Goal: Find specific page/section: Find specific page/section

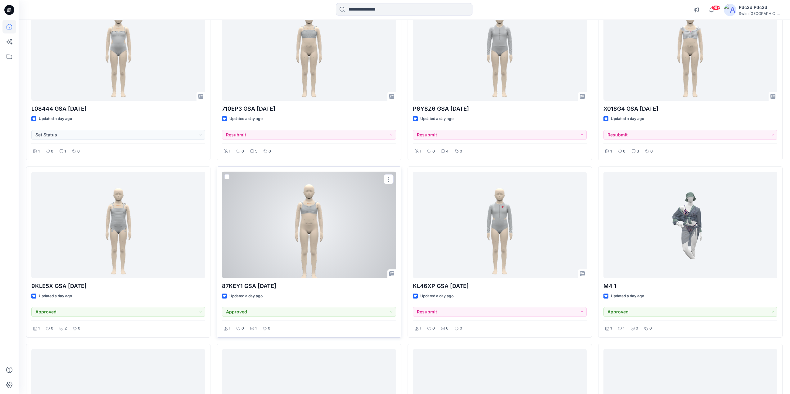
scroll to position [310, 0]
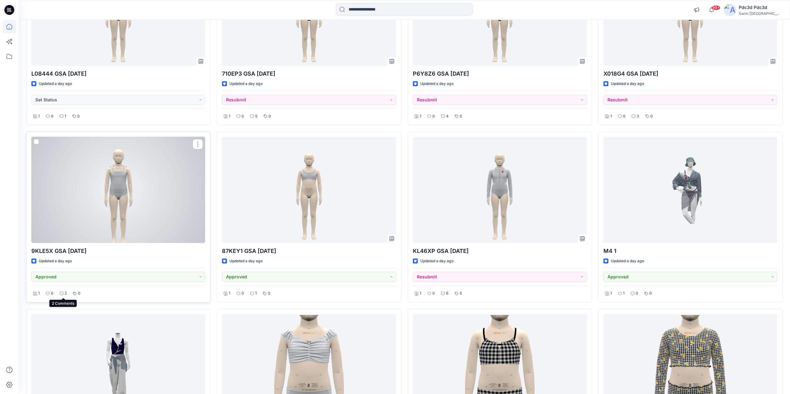
click at [66, 294] on p "2" at bounding box center [66, 293] width 2 height 7
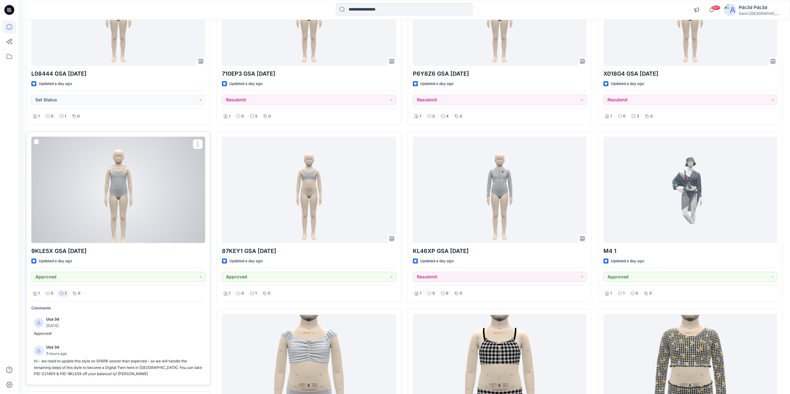
click at [66, 294] on p "2" at bounding box center [66, 293] width 2 height 7
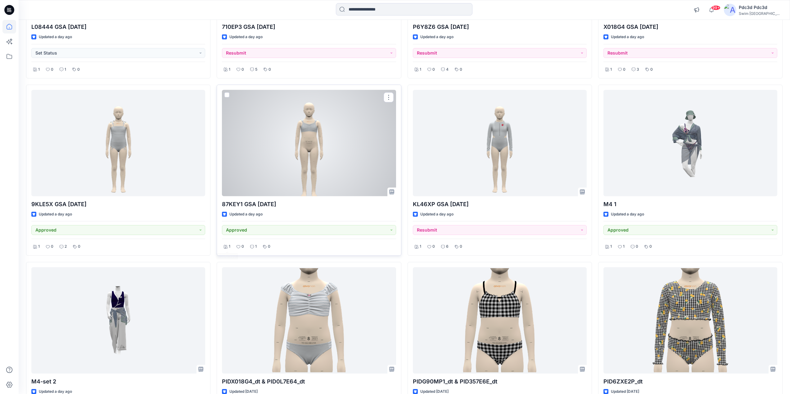
scroll to position [403, 0]
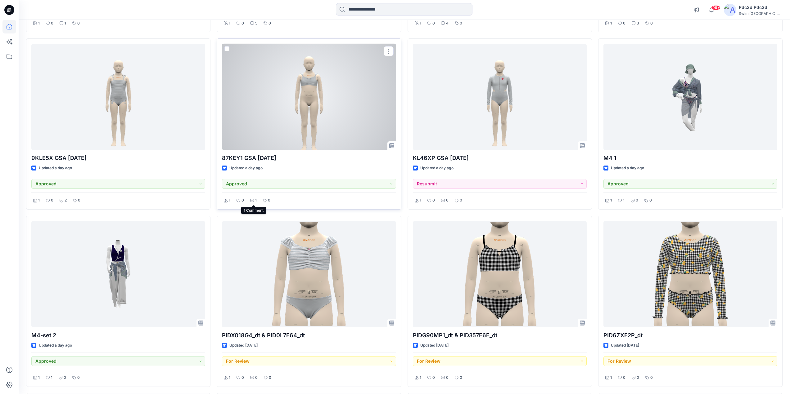
click at [254, 201] on icon at bounding box center [252, 201] width 4 height 4
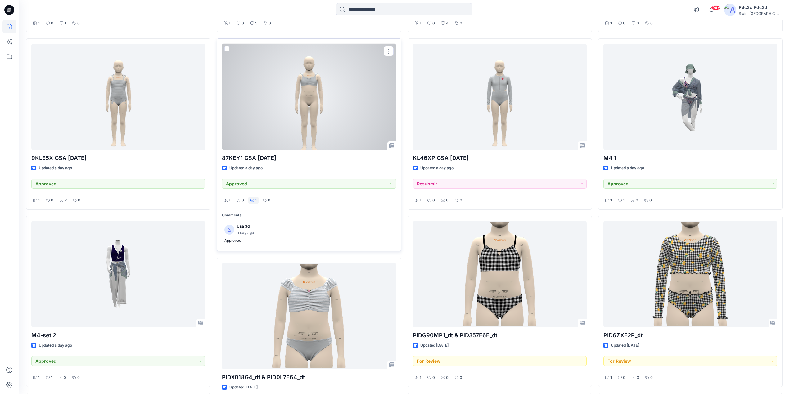
click at [254, 201] on icon at bounding box center [252, 201] width 4 height 4
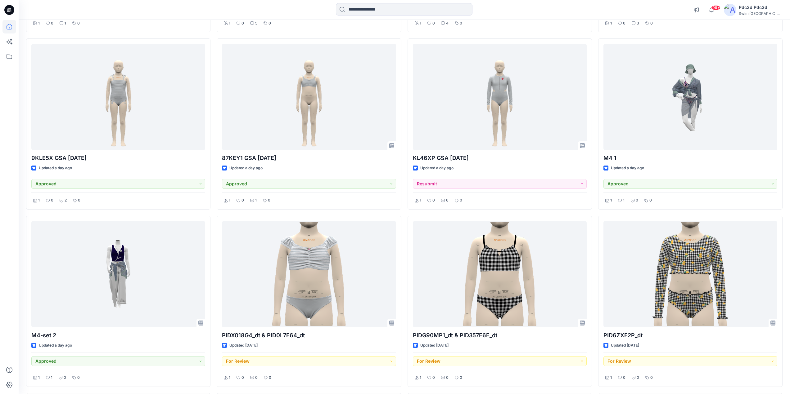
click at [214, 161] on div "ATSS262342NV JL Updated 20 hours ago For Review 1 0 0 0 L08444 GSA 2025.6.20 Up…" at bounding box center [404, 213] width 756 height 1059
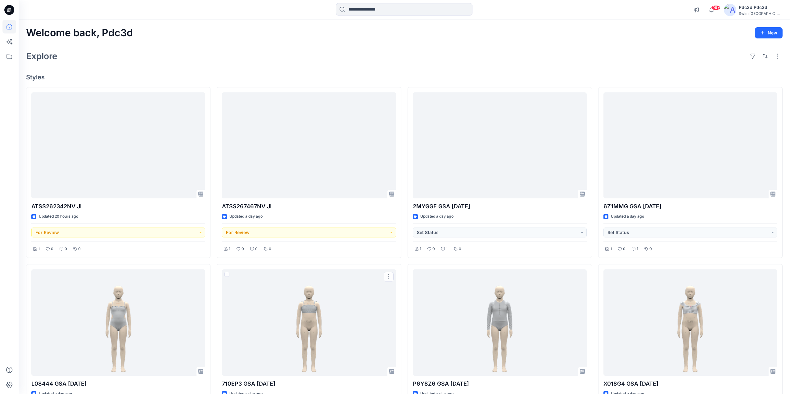
scroll to position [0, 0]
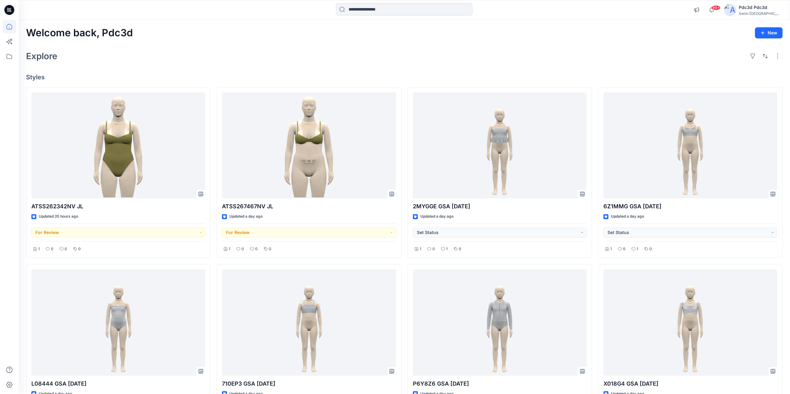
click at [305, 74] on h4 "Styles" at bounding box center [404, 77] width 756 height 7
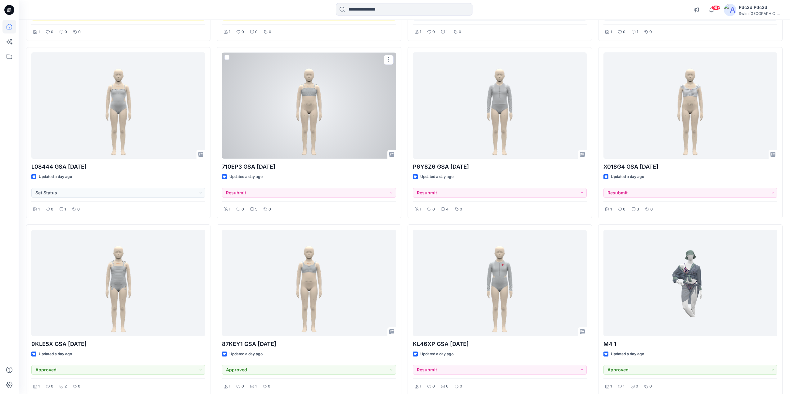
scroll to position [249, 0]
